Goal: Participate in discussion

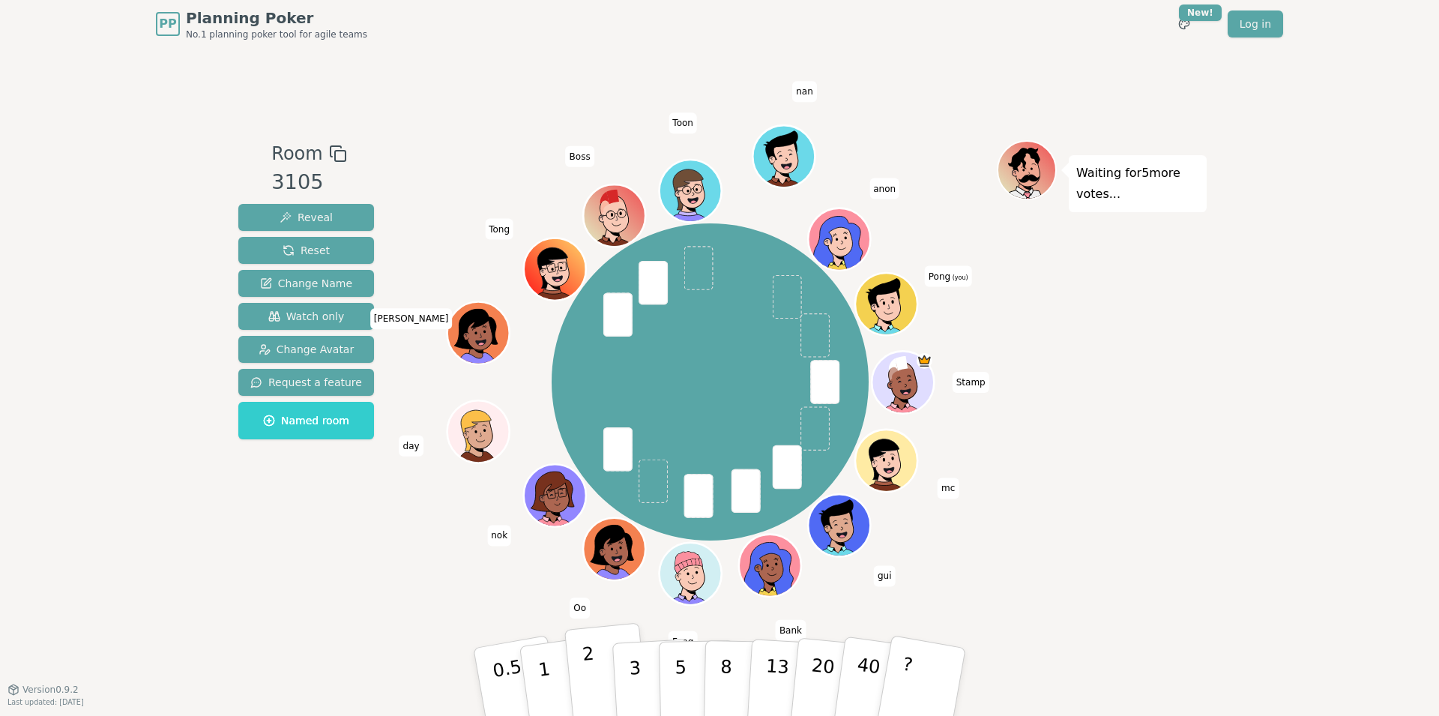
click at [599, 670] on button "2" at bounding box center [606, 682] width 85 height 119
click at [636, 660] on p "3" at bounding box center [636, 683] width 16 height 82
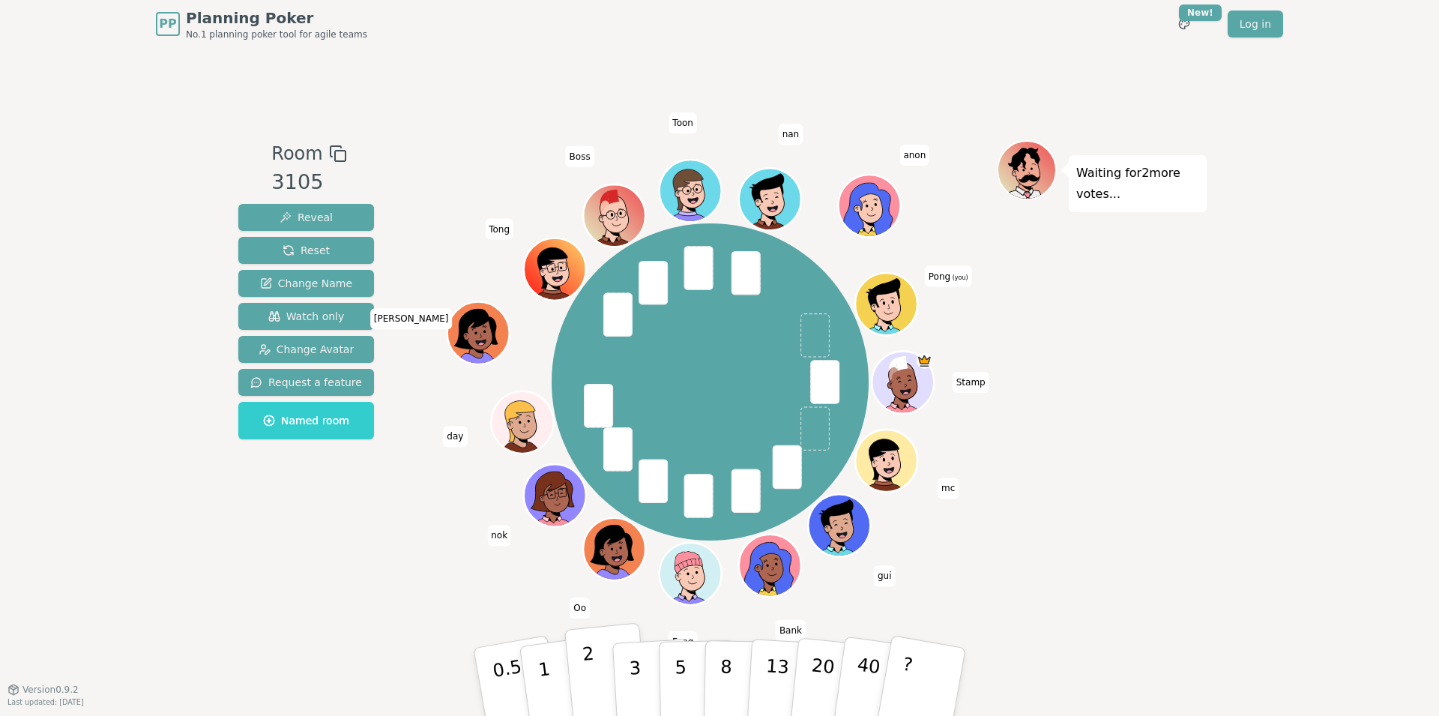
click at [593, 667] on p "2" at bounding box center [591, 684] width 19 height 82
click at [644, 662] on button "3" at bounding box center [653, 682] width 82 height 117
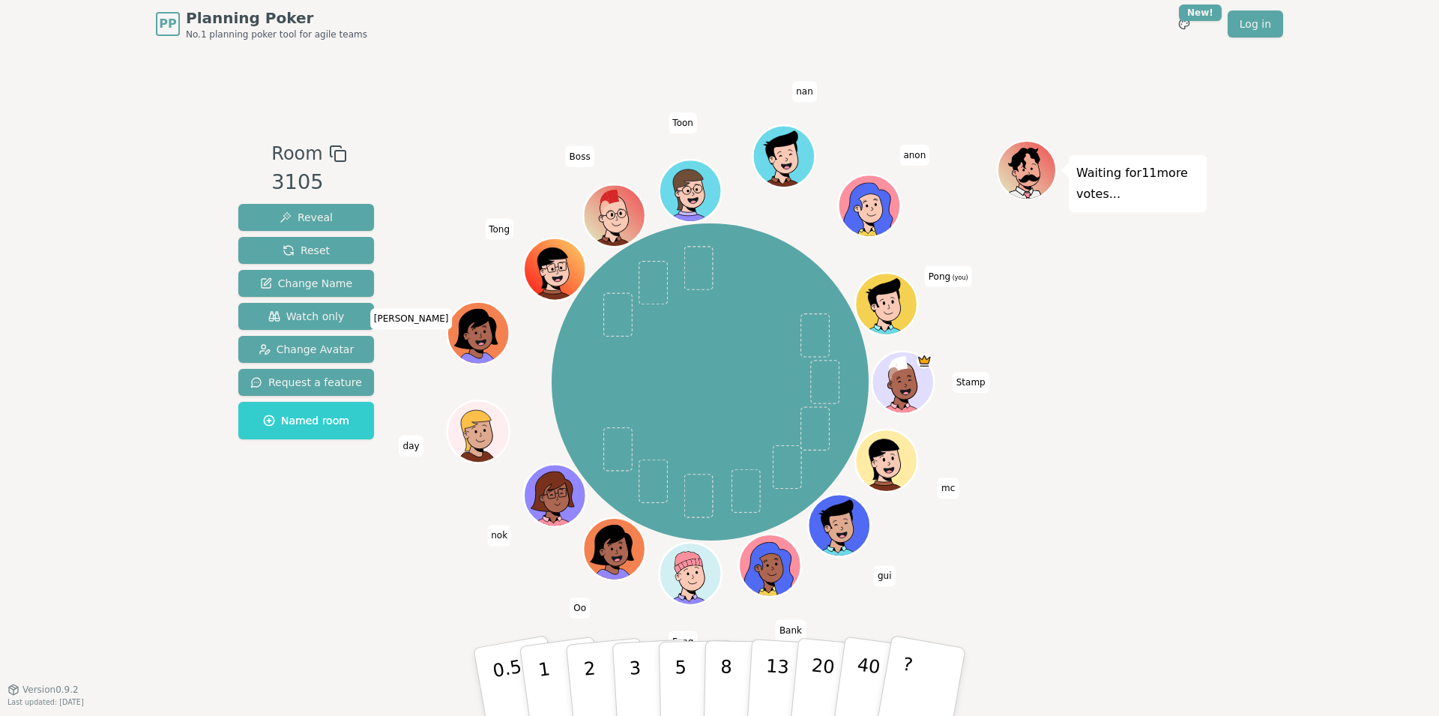
click at [325, 585] on div "Room 3105 Reveal Reset Change Name Watch only Change Avatar Request a feature N…" at bounding box center [306, 368] width 148 height 456
click at [321, 558] on div "Room 3105 Reveal Reset Change Name Watch only Change Avatar Request a feature N…" at bounding box center [306, 368] width 148 height 456
click at [636, 665] on p "3" at bounding box center [636, 683] width 16 height 82
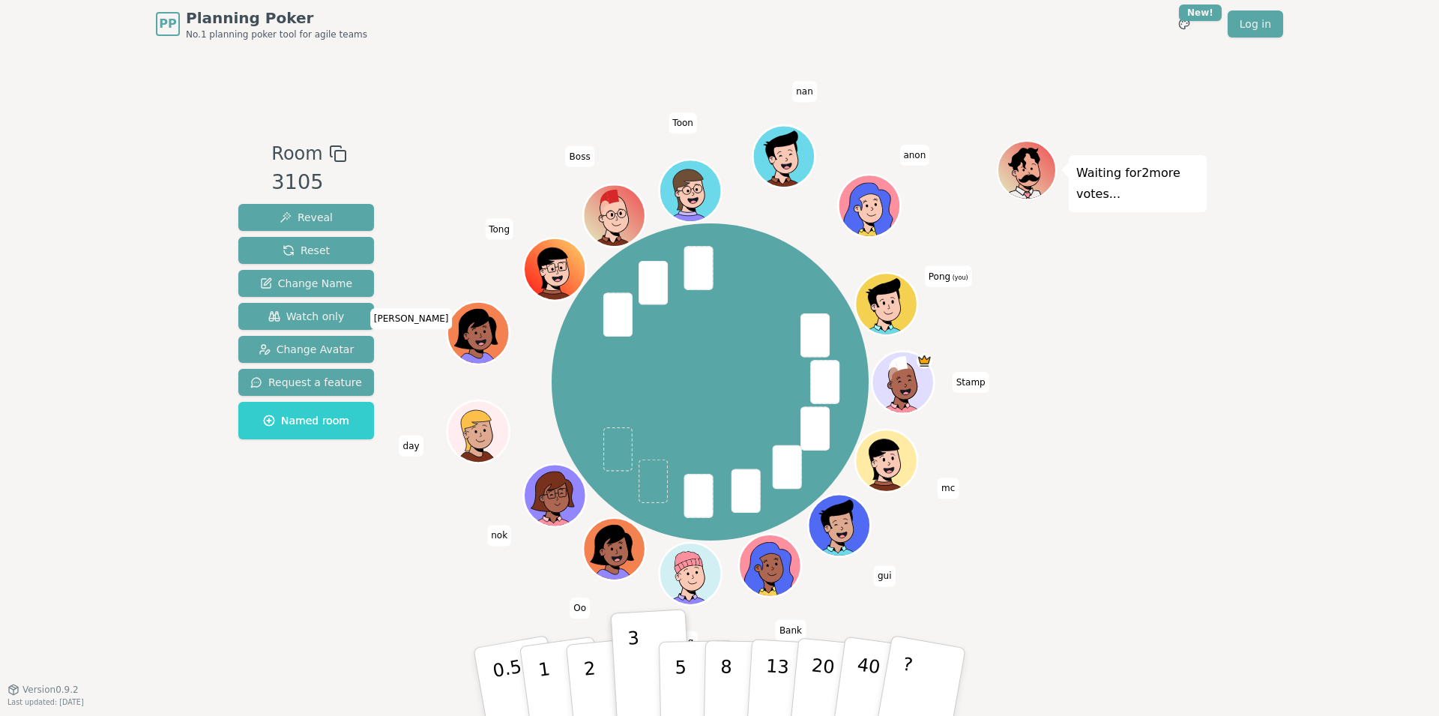
click at [437, 562] on div "Stamp mc gui Bank Fang Oo nok day [PERSON_NAME] Boss [PERSON_NAME] anon Pong (y…" at bounding box center [709, 381] width 573 height 429
click at [593, 654] on button "2" at bounding box center [606, 682] width 85 height 119
click at [590, 664] on p "2" at bounding box center [591, 684] width 19 height 82
click at [635, 673] on p "3" at bounding box center [636, 683] width 16 height 82
click at [593, 663] on button "2" at bounding box center [606, 682] width 85 height 119
